Goal: Register for event/course

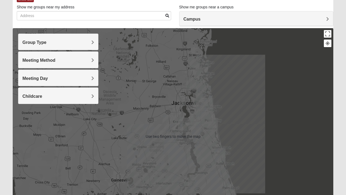
scroll to position [34, 0]
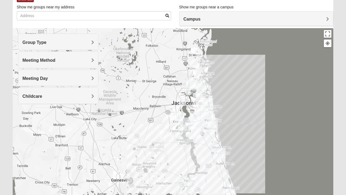
click at [265, 12] on div "Campus" at bounding box center [257, 18] width 154 height 15
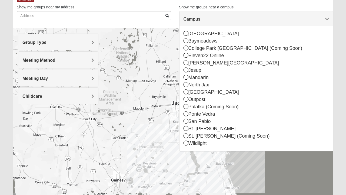
click at [150, 4] on div "Show List" at bounding box center [175, -1] width 317 height 9
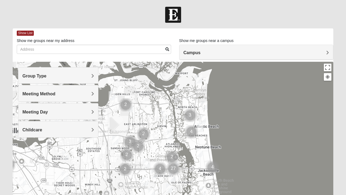
click at [94, 75] on div "Group Type" at bounding box center [58, 75] width 80 height 16
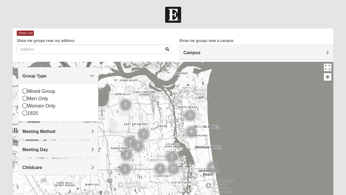
click at [27, 107] on div "Women Only" at bounding box center [58, 105] width 72 height 7
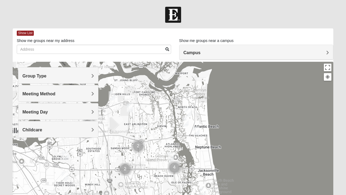
click at [96, 94] on div "Meeting Method" at bounding box center [58, 93] width 80 height 16
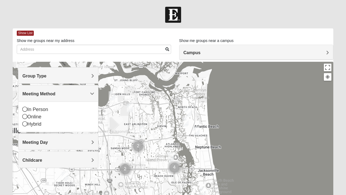
click at [26, 125] on icon at bounding box center [24, 123] width 5 height 5
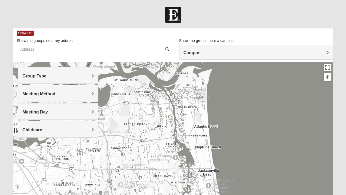
click at [48, 113] on span "Meeting Day" at bounding box center [34, 112] width 25 height 5
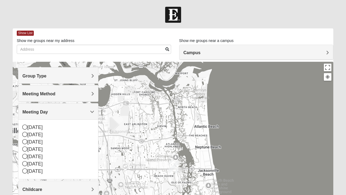
click at [48, 110] on span "Meeting Day" at bounding box center [34, 112] width 25 height 5
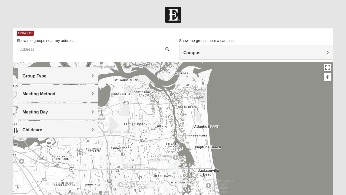
click at [38, 130] on span "Childcare" at bounding box center [32, 129] width 20 height 5
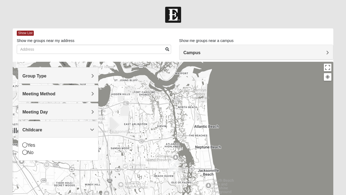
click at [25, 153] on icon at bounding box center [24, 152] width 5 height 5
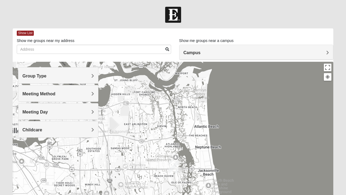
click at [28, 153] on div at bounding box center [173, 170] width 321 height 217
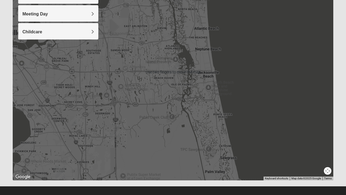
scroll to position [103, 0]
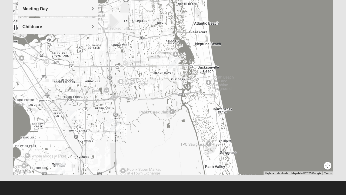
click at [145, 106] on div at bounding box center [173, 67] width 321 height 217
click at [75, 115] on img "Women’s Bowie 32256 Southside Baymeadows" at bounding box center [73, 115] width 11 height 13
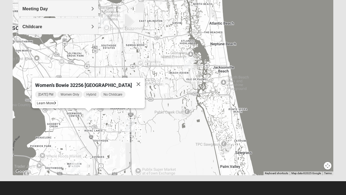
click at [49, 101] on span "Learn More" at bounding box center [46, 103] width 23 height 6
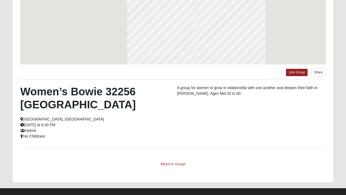
scroll to position [79, 0]
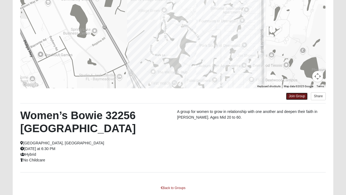
click at [298, 97] on link "Join Group" at bounding box center [297, 96] width 22 height 7
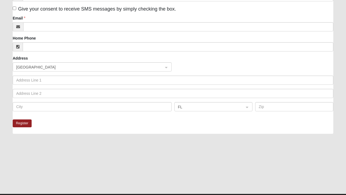
scroll to position [119, 0]
